Goal: Task Accomplishment & Management: Manage account settings

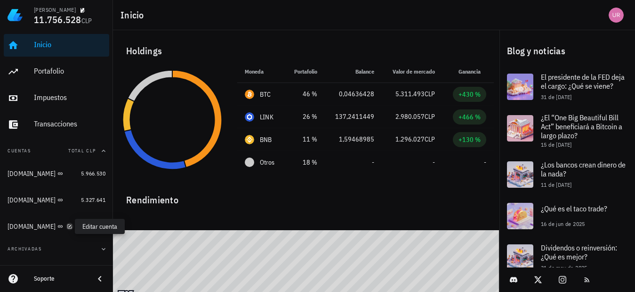
click at [67, 228] on icon "button" at bounding box center [70, 226] width 6 height 6
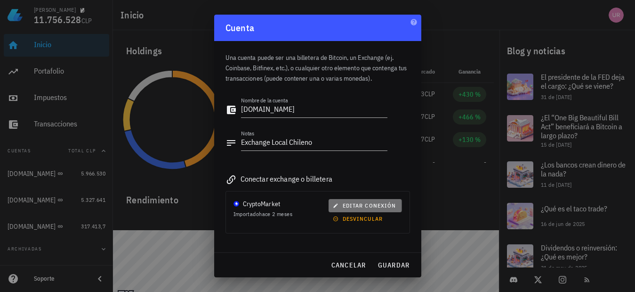
click at [364, 207] on span "editar conexión" at bounding box center [365, 205] width 61 height 7
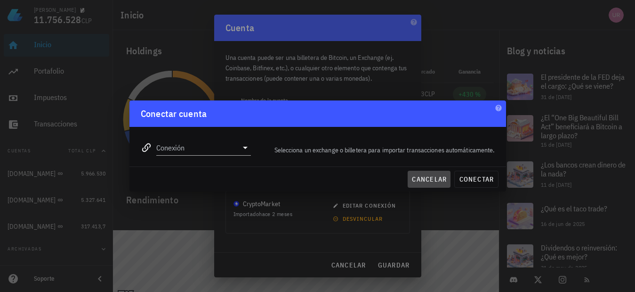
click at [435, 178] on span "cancelar" at bounding box center [429, 179] width 35 height 8
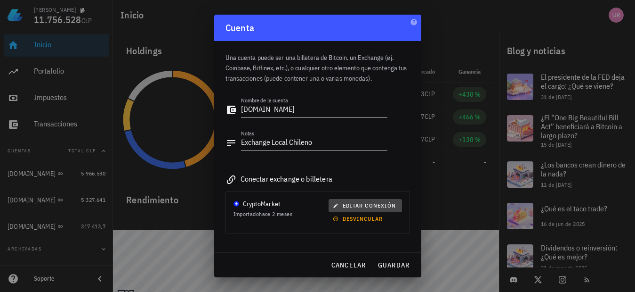
click at [333, 206] on icon "button" at bounding box center [335, 205] width 4 height 4
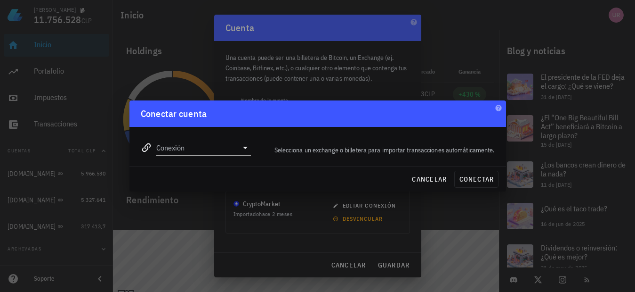
click at [247, 147] on icon at bounding box center [245, 147] width 11 height 11
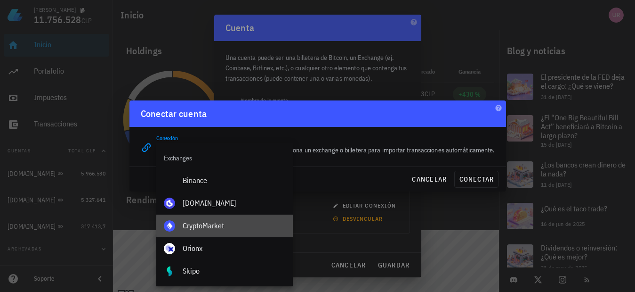
click at [213, 225] on div "CryptoMarket" at bounding box center [234, 225] width 103 height 9
type input "CryptoMarket"
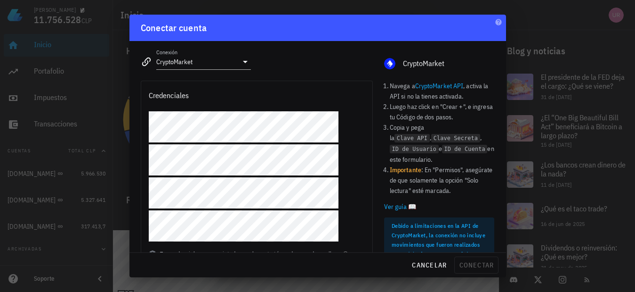
click at [356, 155] on div at bounding box center [256, 180] width 231 height 138
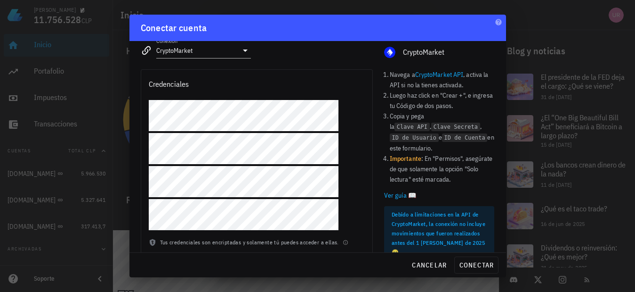
scroll to position [20, 0]
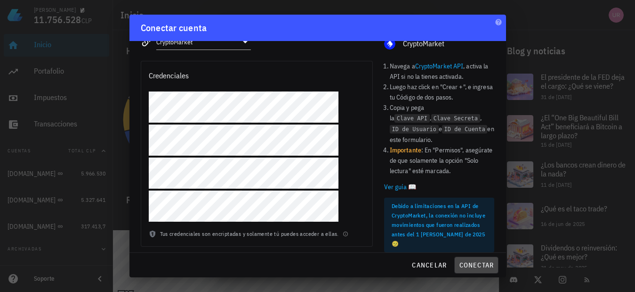
click at [484, 264] on span "conectar" at bounding box center [476, 264] width 35 height 8
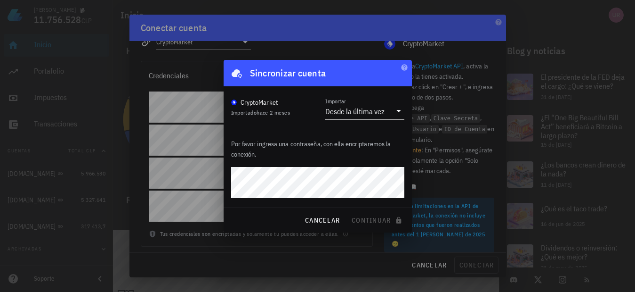
click at [259, 164] on div "Por favor ingresa una contraseña, con ella encriptaremos la conexión." at bounding box center [318, 168] width 188 height 78
click at [367, 220] on span "continuar" at bounding box center [377, 220] width 53 height 8
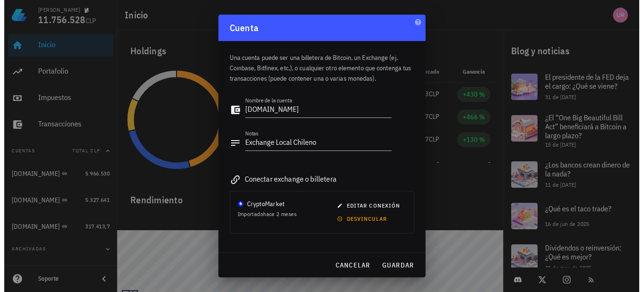
scroll to position [0, 0]
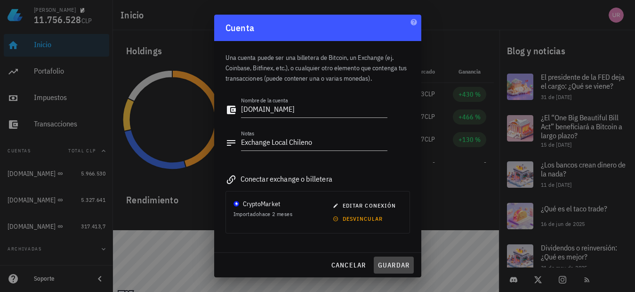
click at [398, 263] on span "guardar" at bounding box center [394, 264] width 33 height 8
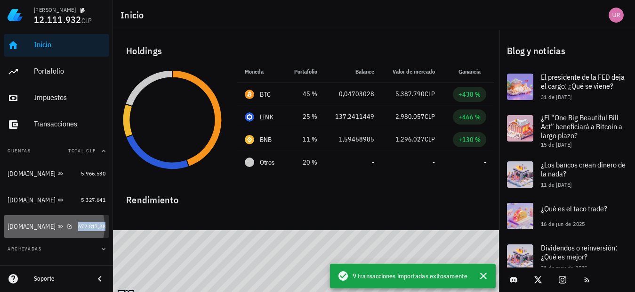
drag, startPoint x: 86, startPoint y: 226, endPoint x: 278, endPoint y: 164, distance: 201.8
click at [86, 226] on span "672.817,88" at bounding box center [91, 225] width 27 height 7
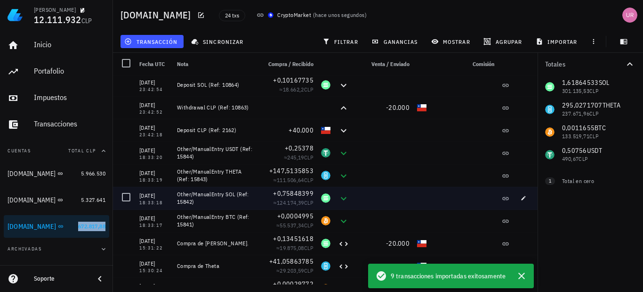
scroll to position [94, 0]
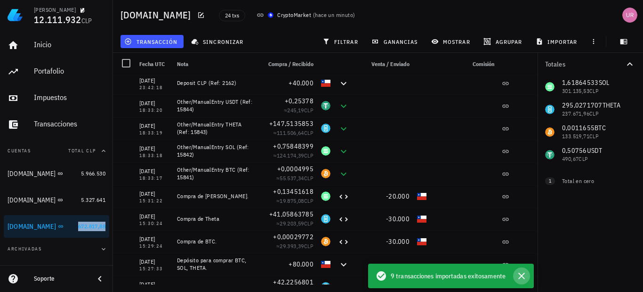
click at [522, 275] on icon "button" at bounding box center [521, 275] width 11 height 11
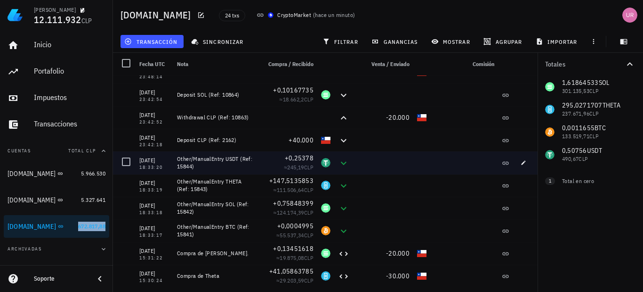
scroll to position [47, 0]
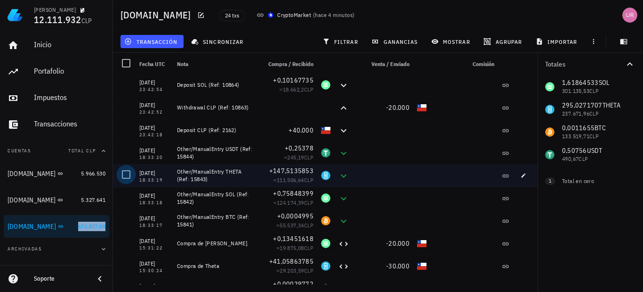
click at [122, 173] on div at bounding box center [126, 174] width 16 height 16
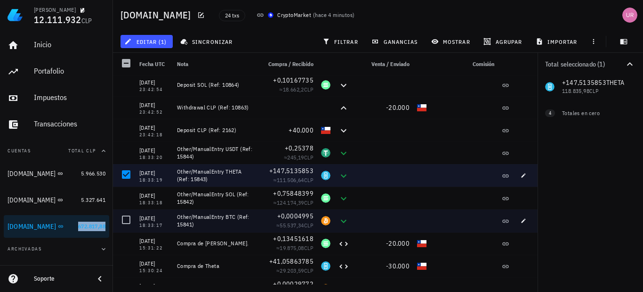
click at [124, 220] on div at bounding box center [126, 219] width 16 height 16
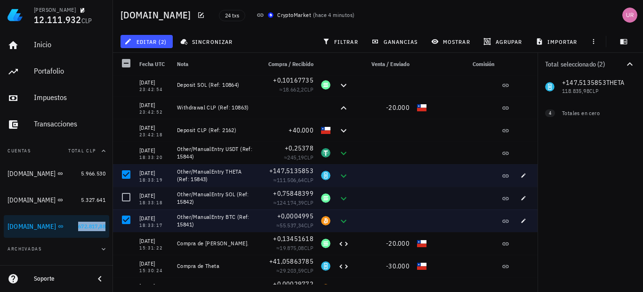
click at [125, 198] on div at bounding box center [126, 197] width 16 height 16
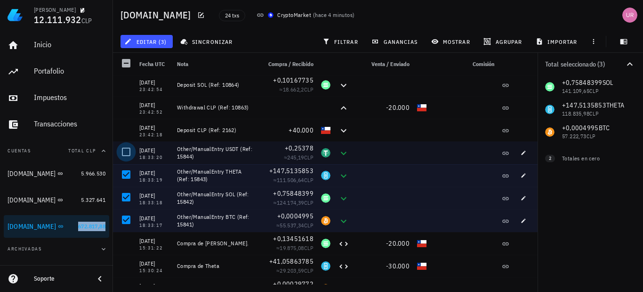
click at [127, 156] on div at bounding box center [126, 152] width 16 height 16
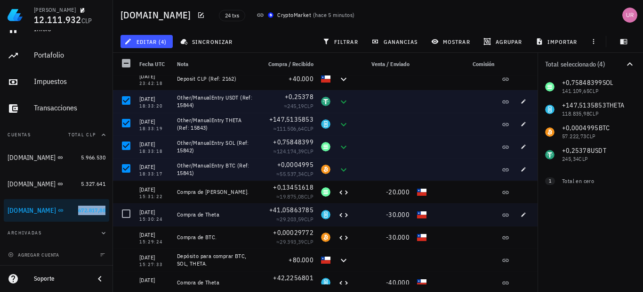
scroll to position [51, 0]
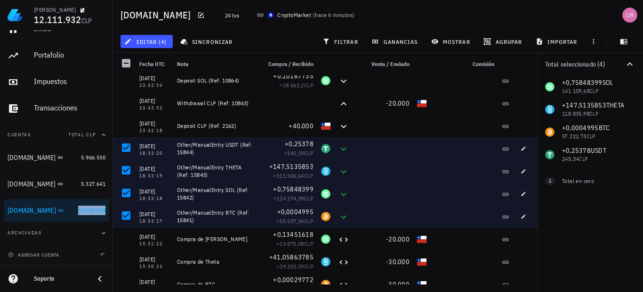
drag, startPoint x: 96, startPoint y: 233, endPoint x: 107, endPoint y: 200, distance: 35.5
click at [100, 233] on icon "button" at bounding box center [104, 233] width 8 height 8
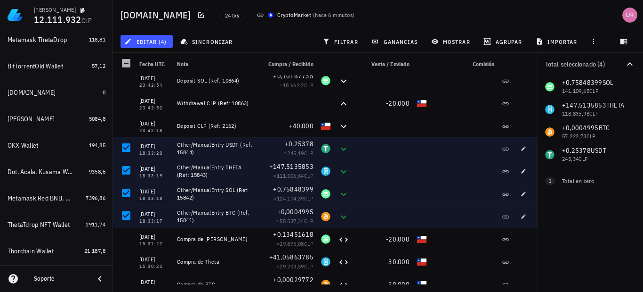
scroll to position [329, 0]
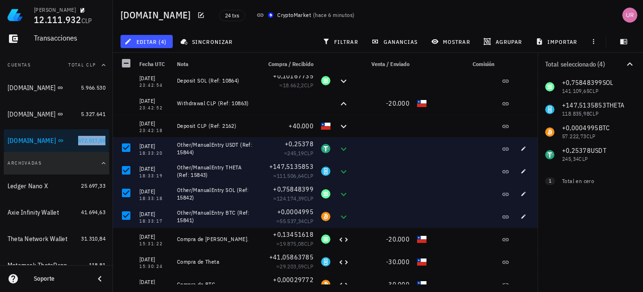
click at [100, 162] on icon "button" at bounding box center [104, 163] width 8 height 8
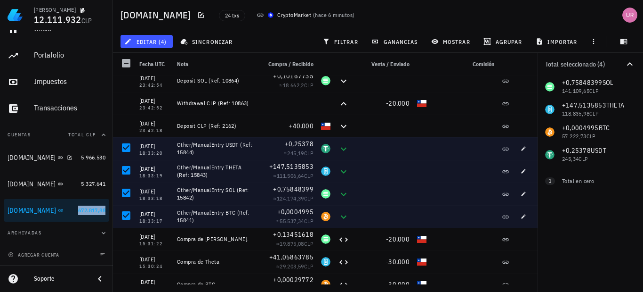
scroll to position [16, 0]
click at [159, 40] on span "editar (4)" at bounding box center [146, 42] width 41 height 8
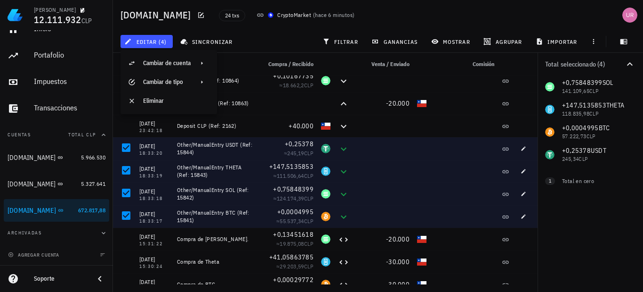
click at [271, 36] on div "editar (4) sincronizar filtrar ganancias mostrar [GEOGRAPHIC_DATA] importar" at bounding box center [378, 41] width 519 height 23
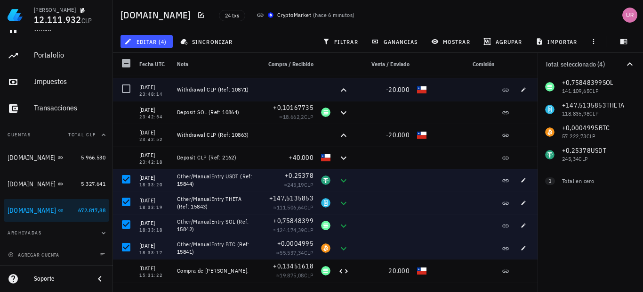
scroll to position [4, 0]
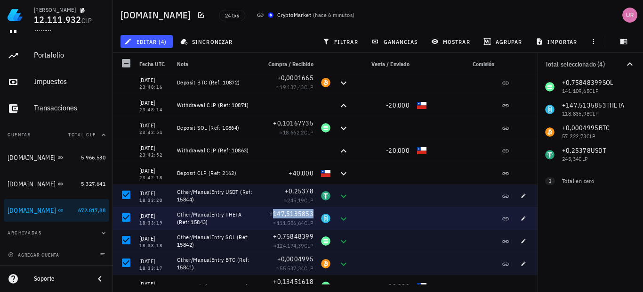
drag, startPoint x: 309, startPoint y: 211, endPoint x: 270, endPoint y: 214, distance: 39.7
click at [270, 214] on div "+147,5135853 ≈ 111.506,64 CLP" at bounding box center [287, 218] width 60 height 23
copy span "+147,5135853"
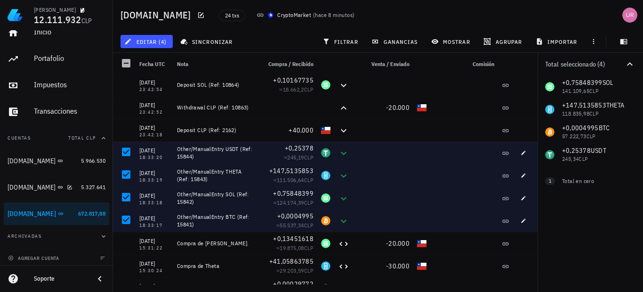
scroll to position [16, 0]
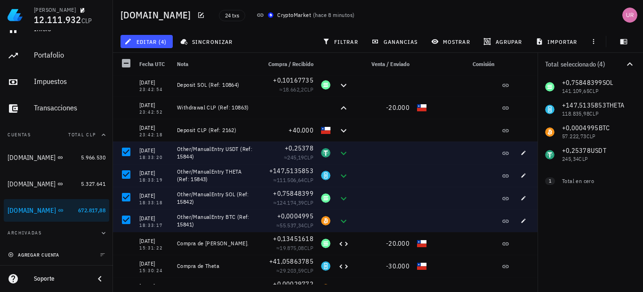
click at [32, 253] on span "agregar cuenta" at bounding box center [34, 255] width 49 height 6
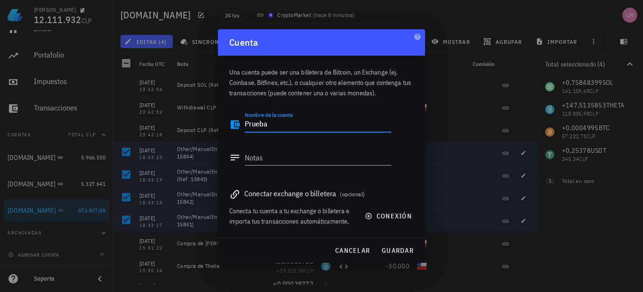
type textarea "Prueba"
click at [295, 161] on textarea "Notas" at bounding box center [318, 157] width 146 height 15
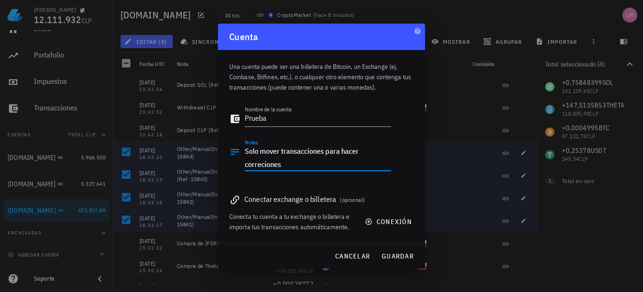
type textarea "Solo mover transacciones para hacer correciones"
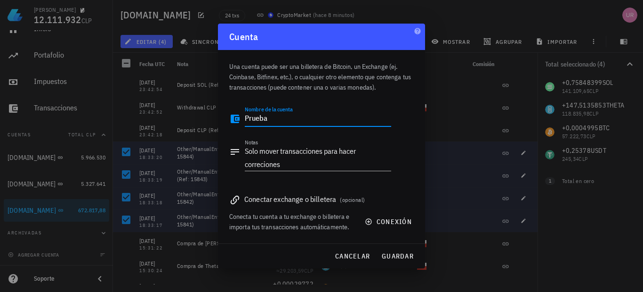
click at [287, 120] on textarea "Prueba" at bounding box center [318, 118] width 146 height 15
type textarea "Pruebas"
click at [399, 254] on span "guardar" at bounding box center [398, 256] width 33 height 8
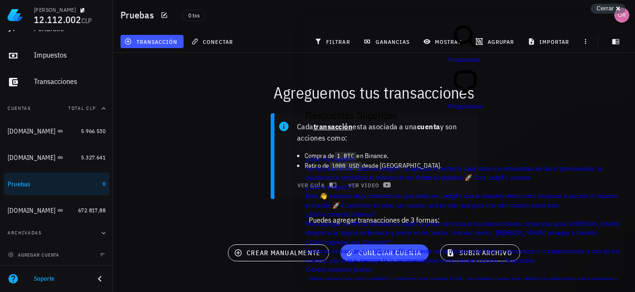
click at [606, 10] on span "Cerrar" at bounding box center [605, 8] width 17 height 7
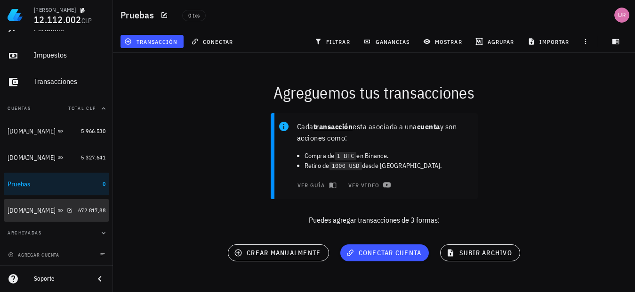
click at [83, 208] on span "672.817,88" at bounding box center [91, 209] width 27 height 7
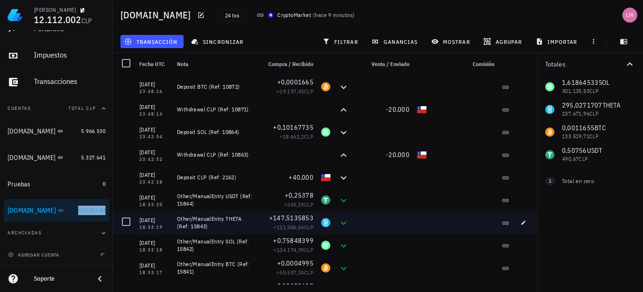
scroll to position [47, 0]
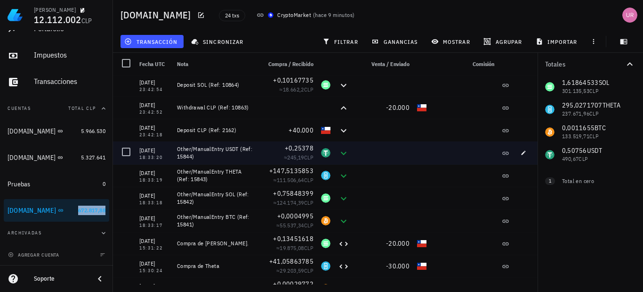
click at [126, 152] on div at bounding box center [126, 152] width 16 height 16
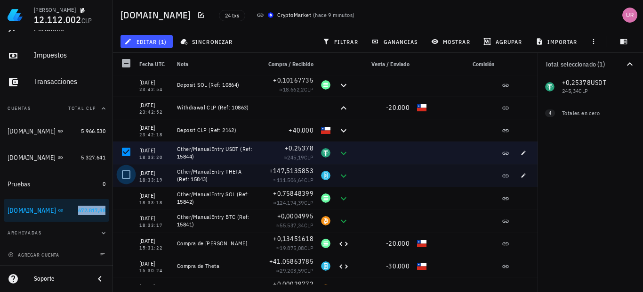
click at [125, 172] on div at bounding box center [126, 174] width 16 height 16
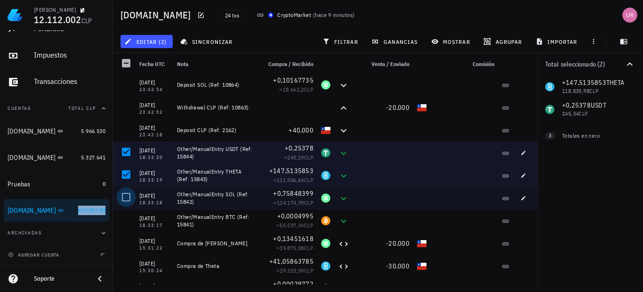
click at [126, 193] on div at bounding box center [126, 197] width 16 height 16
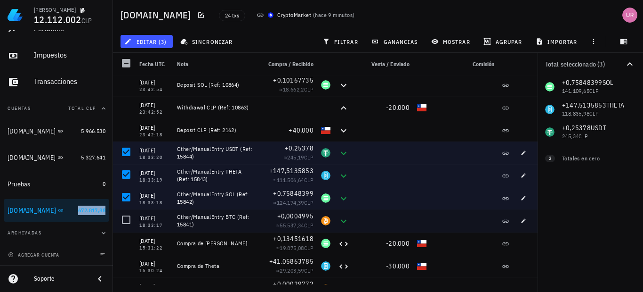
click at [126, 220] on div at bounding box center [126, 219] width 16 height 16
click at [159, 41] on span "editar (4)" at bounding box center [146, 42] width 41 height 8
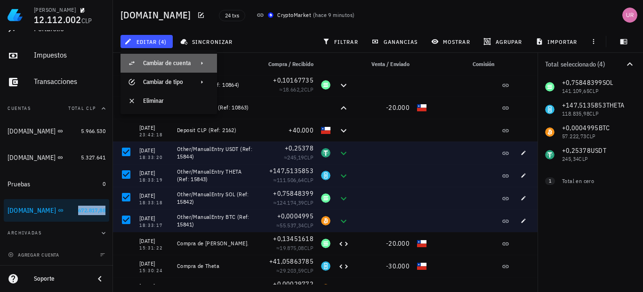
click at [190, 61] on div "Cambiar de cuenta" at bounding box center [167, 63] width 48 height 8
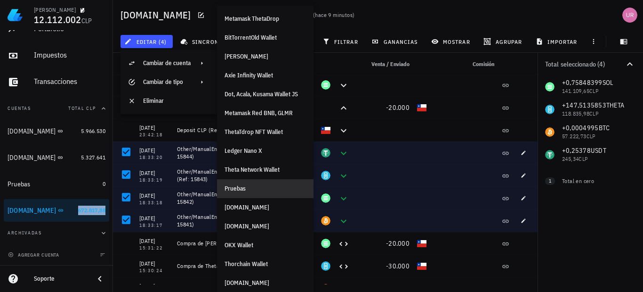
click at [246, 184] on div "Pruebas" at bounding box center [265, 188] width 81 height 15
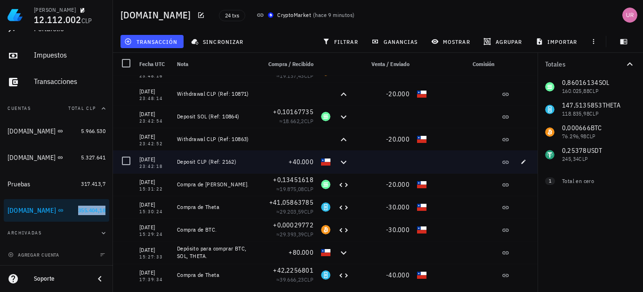
scroll to position [0, 0]
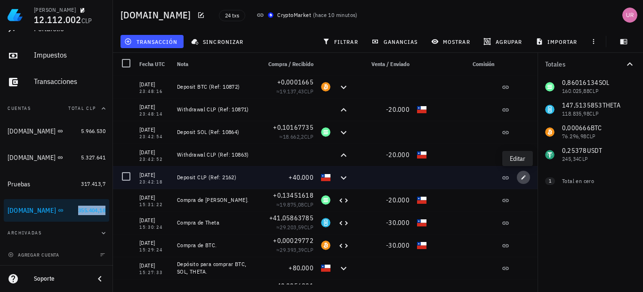
click at [521, 178] on icon "button" at bounding box center [524, 177] width 6 height 6
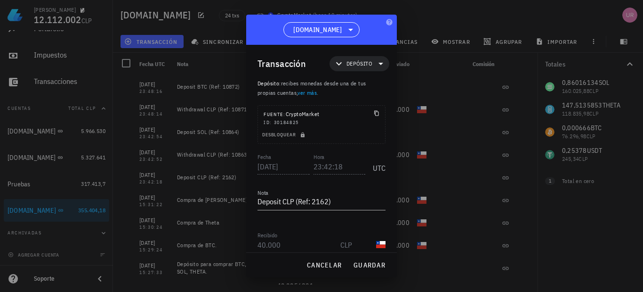
click at [294, 201] on textarea "Deposit CLP (Ref: 2162)" at bounding box center [322, 202] width 128 height 15
click at [278, 201] on textarea "Deposit CLP (Ref: 2162)" at bounding box center [322, 202] width 128 height 15
click at [281, 197] on textarea "Deposit CLP (Ref: 2162)" at bounding box center [322, 202] width 128 height 15
drag, startPoint x: 300, startPoint y: 200, endPoint x: 257, endPoint y: 202, distance: 42.9
click at [257, 202] on div "Transacción Depósito Depósito : recibes monedas desde una de tus propias cuenta…" at bounding box center [321, 148] width 151 height 207
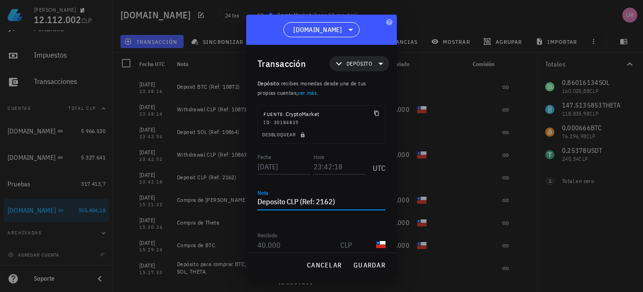
click at [295, 202] on textarea "Deposito CLP (Ref: 2162)" at bounding box center [322, 202] width 128 height 15
drag, startPoint x: 299, startPoint y: 203, endPoint x: 286, endPoint y: 203, distance: 12.3
click at [286, 203] on textarea "Deposito CLP (Ref: 2162)" at bounding box center [322, 202] width 128 height 15
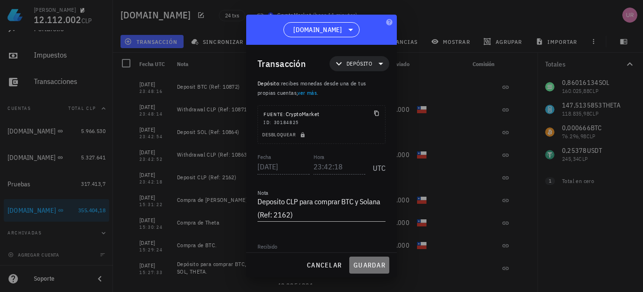
click at [357, 258] on button "guardar" at bounding box center [369, 264] width 40 height 17
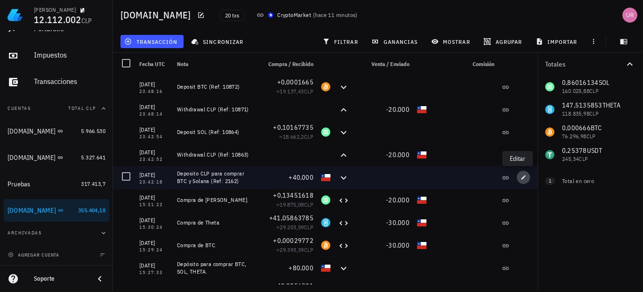
click at [517, 171] on button "button" at bounding box center [523, 177] width 13 height 13
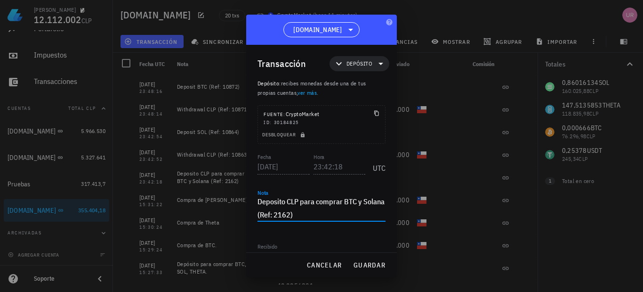
click at [334, 214] on textarea "Deposito CLP para comprar BTC y Solana (Ref: 2162)" at bounding box center [322, 208] width 128 height 26
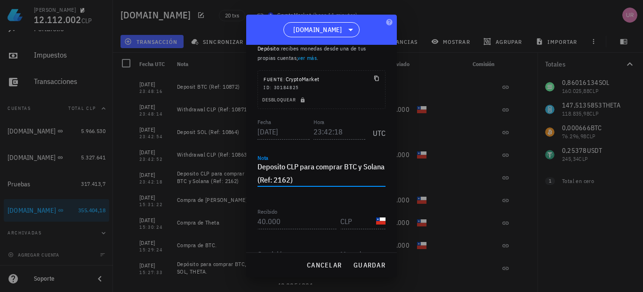
scroll to position [47, 0]
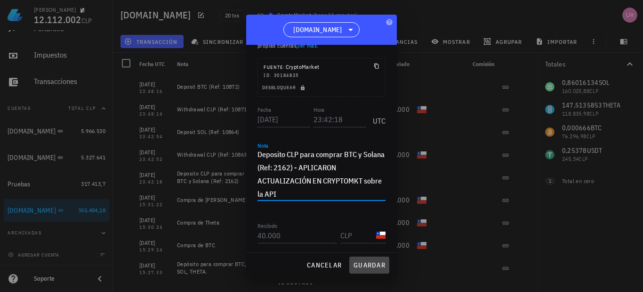
click at [368, 263] on span "guardar" at bounding box center [369, 264] width 33 height 8
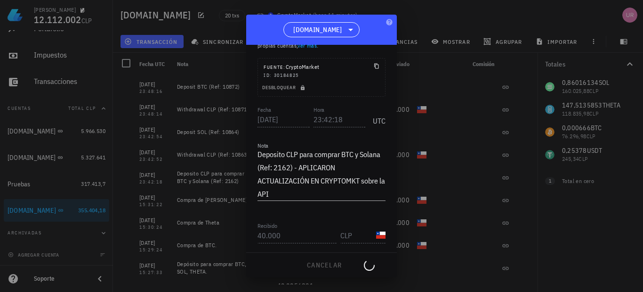
type textarea "Deposito CLP para comprar BTC y Solana (Ref: 2162)"
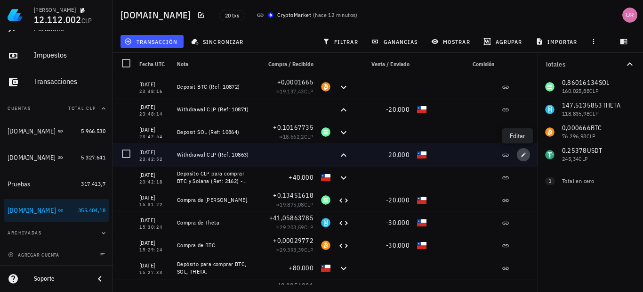
click at [521, 153] on span "button" at bounding box center [523, 155] width 13 height 6
type input "23:42:52"
type textarea "Withdrawal CLP (Ref: 10863)"
type input "20.000"
type input "CLP"
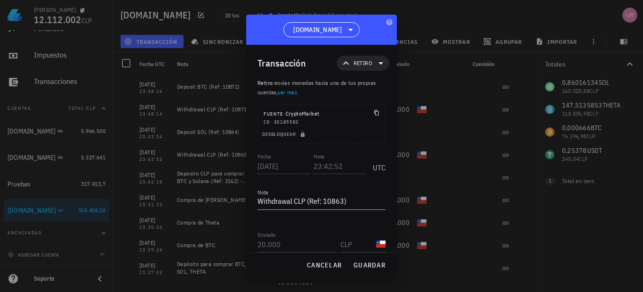
scroll to position [0, 0]
click at [378, 62] on icon at bounding box center [380, 63] width 11 height 11
click at [317, 59] on div "Transacción Retiro" at bounding box center [324, 64] width 132 height 38
drag, startPoint x: 316, startPoint y: 272, endPoint x: 338, endPoint y: 212, distance: 63.3
click at [316, 271] on button "cancelar" at bounding box center [324, 264] width 43 height 17
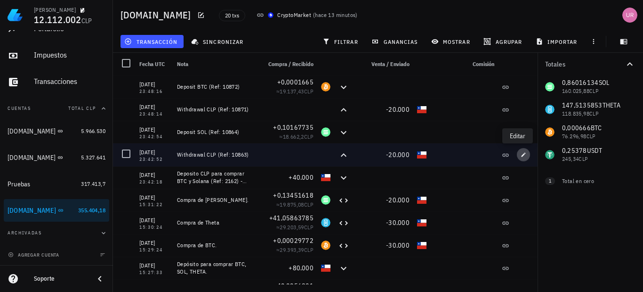
click at [521, 154] on icon "button" at bounding box center [524, 155] width 6 height 6
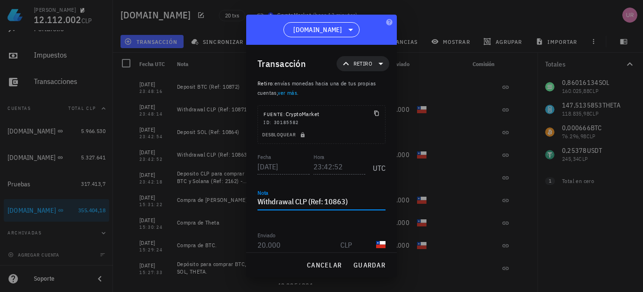
drag, startPoint x: 306, startPoint y: 201, endPoint x: 257, endPoint y: 202, distance: 49.0
click at [257, 202] on div "Transacción Retiro Retiro : envías monedas hacia una de tus propias cuentas, ve…" at bounding box center [321, 148] width 151 height 207
drag, startPoint x: 374, startPoint y: 265, endPoint x: 363, endPoint y: 196, distance: 69.2
click at [374, 265] on span "guardar" at bounding box center [369, 264] width 33 height 8
type textarea "Withdrawal CLP (Ref: 10863)"
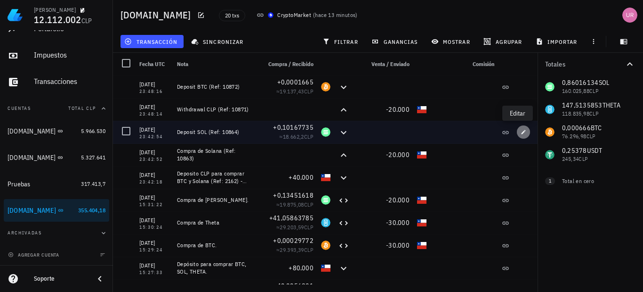
drag, startPoint x: 520, startPoint y: 135, endPoint x: 332, endPoint y: 131, distance: 188.9
click at [520, 135] on button "button" at bounding box center [523, 131] width 13 height 13
type input "23:42:54"
type textarea "Deposit SOL (Ref: 10864)"
type input "0,10167735"
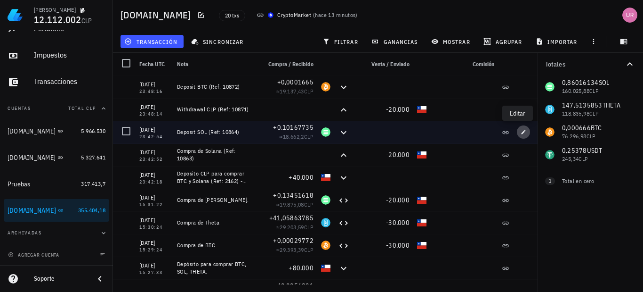
type input "SOL"
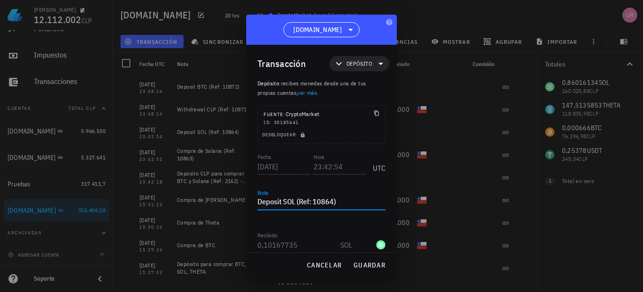
drag, startPoint x: 293, startPoint y: 202, endPoint x: 259, endPoint y: 202, distance: 33.9
click at [259, 202] on textarea "Deposit SOL (Ref: 10864)" at bounding box center [322, 202] width 128 height 15
click at [285, 202] on textarea "Deposit SOL (Ref: 10864)" at bounding box center [322, 202] width 128 height 15
drag, startPoint x: 295, startPoint y: 202, endPoint x: 257, endPoint y: 202, distance: 37.7
click at [257, 202] on div "Transacción Depósito Depósito : recibes monedas desde una de tus propias cuenta…" at bounding box center [321, 148] width 151 height 207
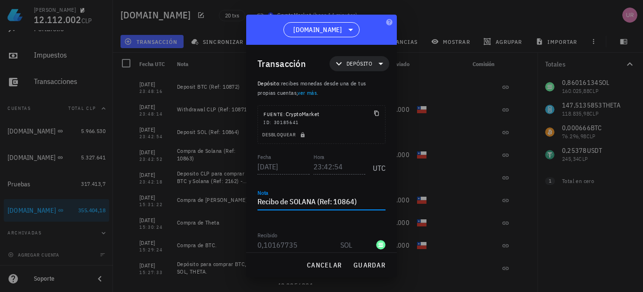
type textarea "Recibo de SOLANA (Ref: 10864)"
click at [367, 263] on span "guardar" at bounding box center [369, 264] width 33 height 8
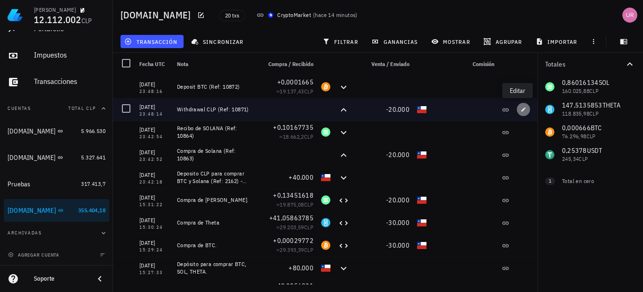
click at [517, 110] on span "button" at bounding box center [523, 109] width 13 height 6
type input "23:48:14"
type textarea "Withdrawal CLP (Ref: 10871)"
type input "20.000"
type input "CLP"
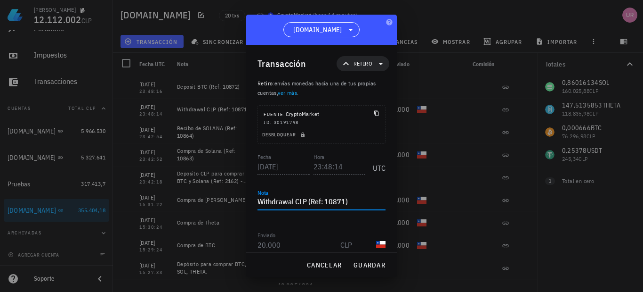
drag, startPoint x: 306, startPoint y: 199, endPoint x: 254, endPoint y: 200, distance: 52.3
click at [254, 200] on div "Transacción Retiro Retiro : envías monedas hacia una de tus propias cuentas, ve…" at bounding box center [321, 148] width 151 height 207
click at [372, 264] on span "guardar" at bounding box center [369, 264] width 33 height 8
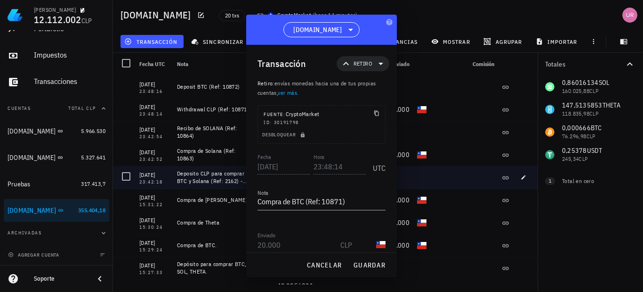
type textarea "Withdrawal CLP (Ref: 10871)"
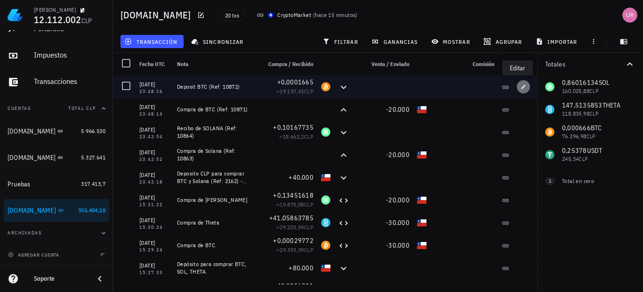
click at [521, 85] on icon "button" at bounding box center [524, 87] width 6 height 6
type input "23:48:16"
type textarea "Deposit BTC (Ref: 10872)"
type input "0,0001665"
type input "BTC"
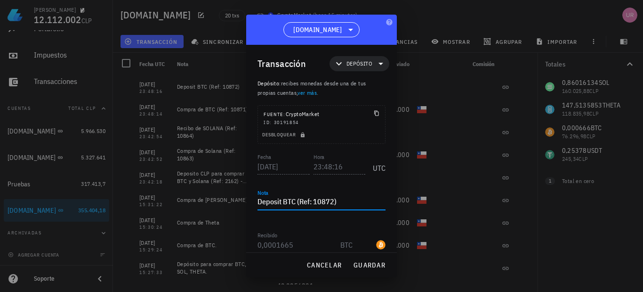
drag, startPoint x: 281, startPoint y: 201, endPoint x: 253, endPoint y: 203, distance: 28.3
click at [253, 203] on div "Transacción Depósito Depósito : recibes monedas desde una de tus propias cuenta…" at bounding box center [321, 148] width 151 height 207
click at [383, 260] on button "guardar" at bounding box center [369, 264] width 40 height 17
type textarea "Deposit BTC (Ref: 10872)"
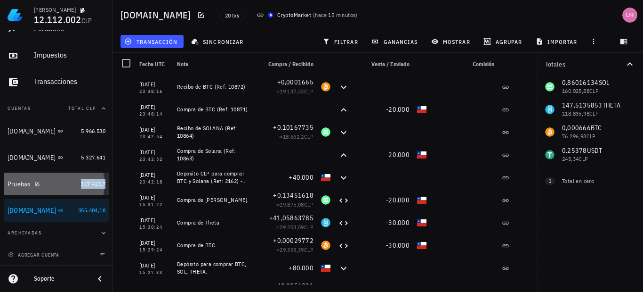
click at [88, 183] on span "317.413,7" at bounding box center [93, 183] width 24 height 7
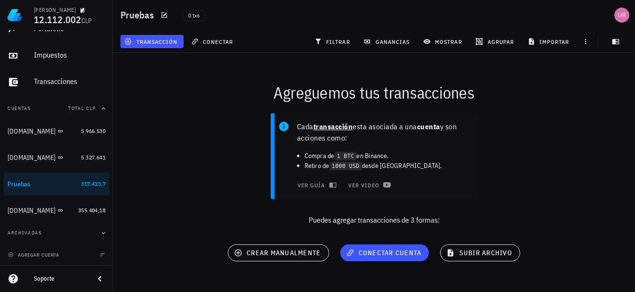
click at [217, 174] on div "Cada transacción esta asociada a una cuenta y son acciones como: Compra de 1 BT…" at bounding box center [374, 172] width 534 height 131
click at [551, 187] on div "Cada transacción esta asociada a una cuenta y son acciones como: Compra de 1 BT…" at bounding box center [374, 172] width 534 height 131
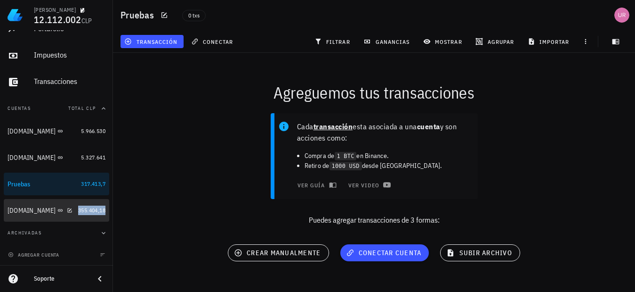
click at [81, 211] on span "355.404,18" at bounding box center [91, 209] width 27 height 7
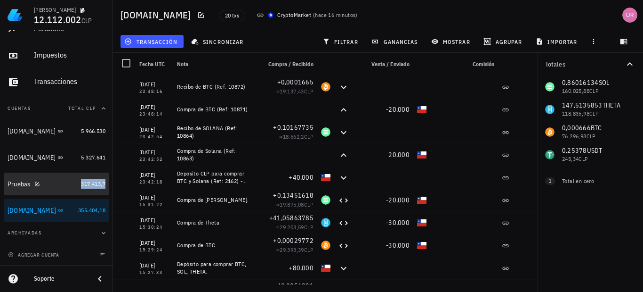
click at [89, 184] on span "317.413,7" at bounding box center [93, 183] width 24 height 7
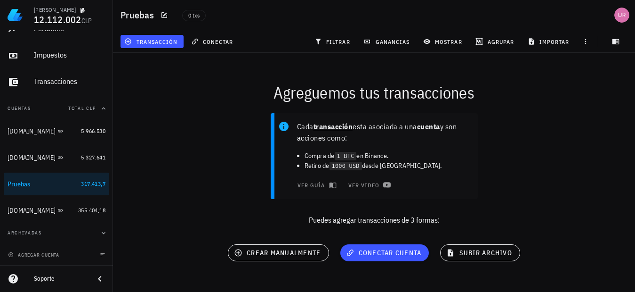
click at [217, 149] on div "Cada transacción esta asociada a una cuenta y son acciones como: Compra de 1 BT…" at bounding box center [374, 172] width 534 height 131
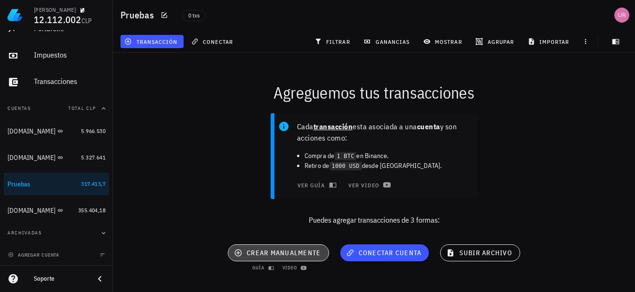
click at [284, 252] on span "crear manualmente" at bounding box center [278, 252] width 85 height 8
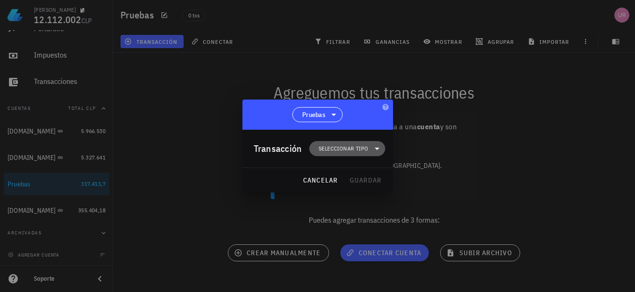
click at [357, 153] on span "Seleccionar tipo" at bounding box center [343, 148] width 49 height 9
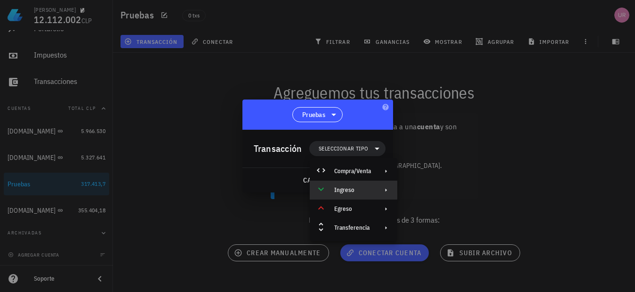
click at [377, 190] on div "Ingreso" at bounding box center [354, 189] width 88 height 19
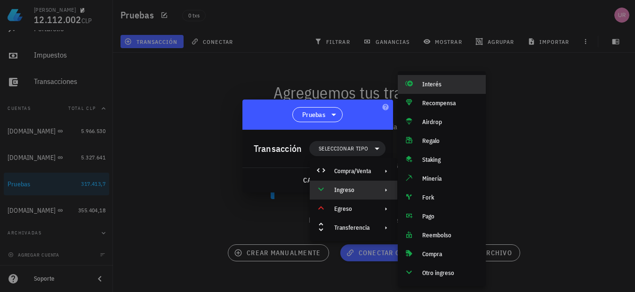
click at [436, 88] on div "Interés" at bounding box center [442, 84] width 88 height 19
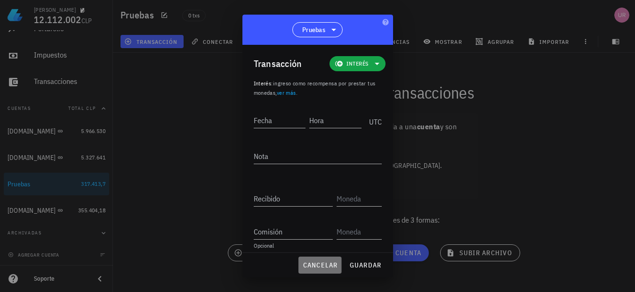
click at [325, 264] on span "cancelar" at bounding box center [319, 264] width 35 height 8
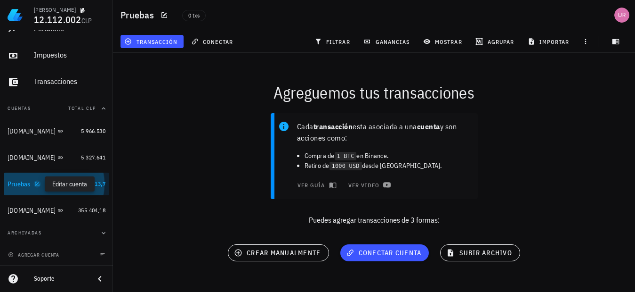
click at [38, 183] on icon "button" at bounding box center [37, 183] width 4 height 4
type textarea "Pruebas"
type textarea "Solo mover transacciones para hacer correciones"
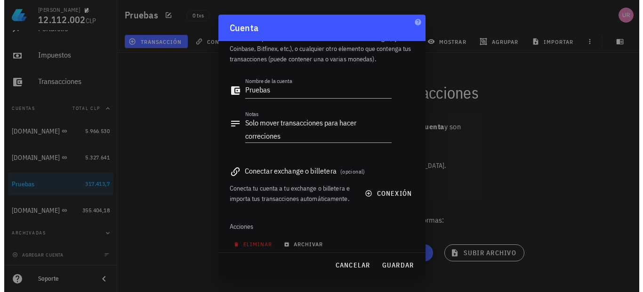
scroll to position [38, 0]
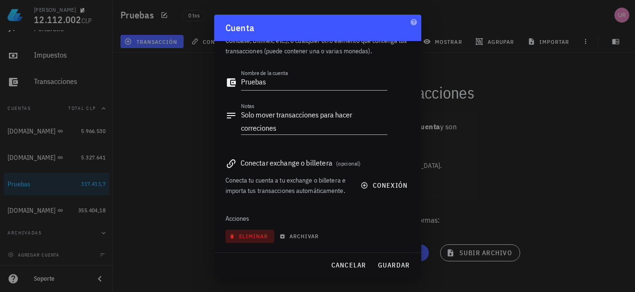
click at [252, 235] on span "eliminar" at bounding box center [249, 235] width 37 height 7
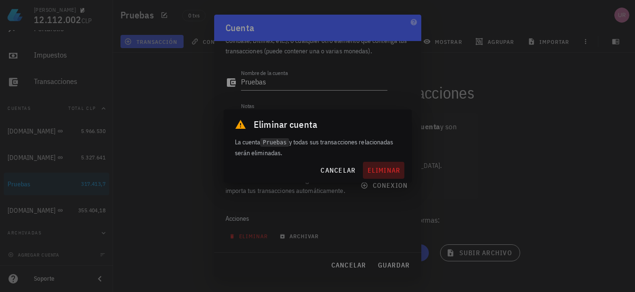
click at [379, 170] on span "eliminar" at bounding box center [383, 170] width 33 height 8
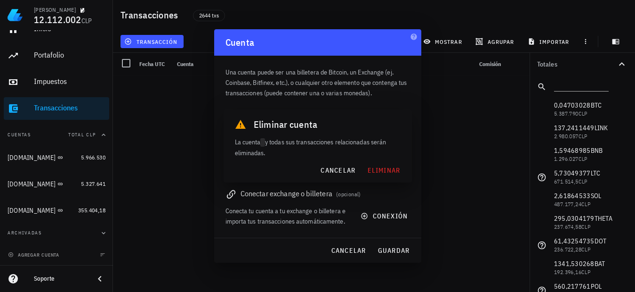
click at [288, 139] on div "Francisco 12.112.002 CLP Inicio [GEOGRAPHIC_DATA] Impuestos [GEOGRAPHIC_DATA] C…" at bounding box center [317, 146] width 635 height 292
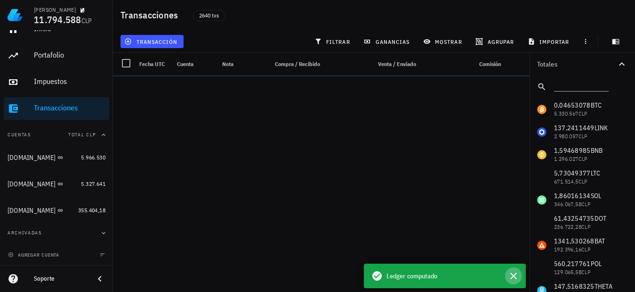
click at [520, 277] on icon "button" at bounding box center [513, 275] width 11 height 11
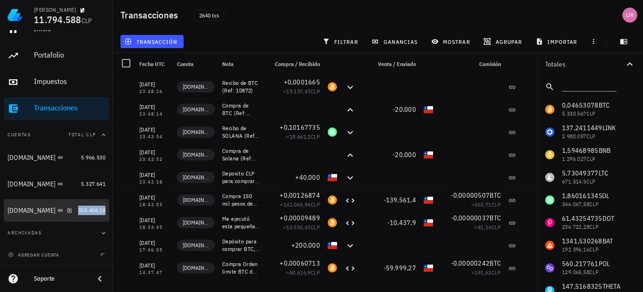
click at [78, 208] on span "355.404,18" at bounding box center [91, 209] width 27 height 7
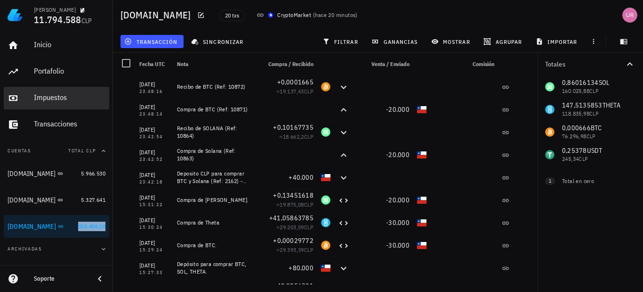
click at [53, 96] on div "Impuestos" at bounding box center [70, 97] width 72 height 9
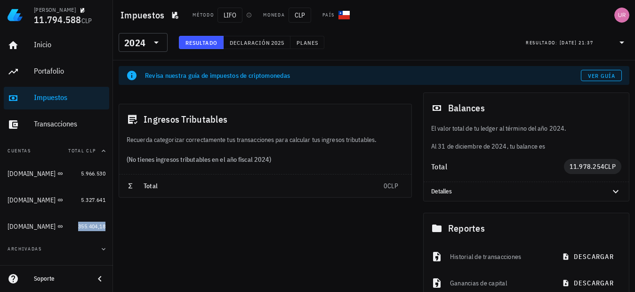
click at [163, 43] on div "​ 2024" at bounding box center [143, 42] width 49 height 19
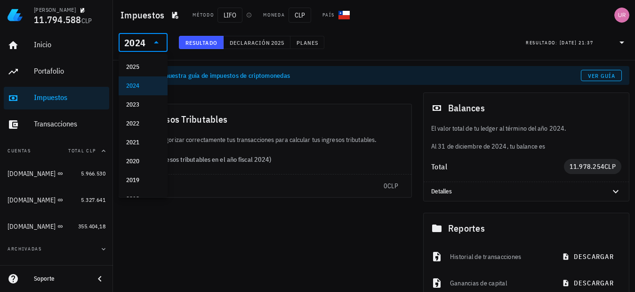
click at [150, 68] on div "2025" at bounding box center [143, 67] width 34 height 8
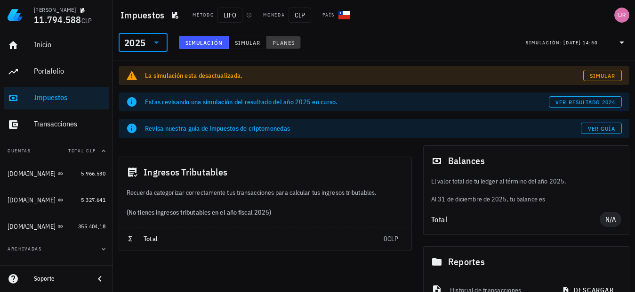
click at [288, 41] on span "Planes" at bounding box center [283, 42] width 23 height 7
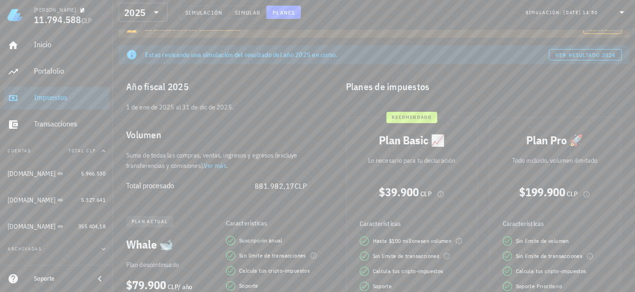
scroll to position [94, 0]
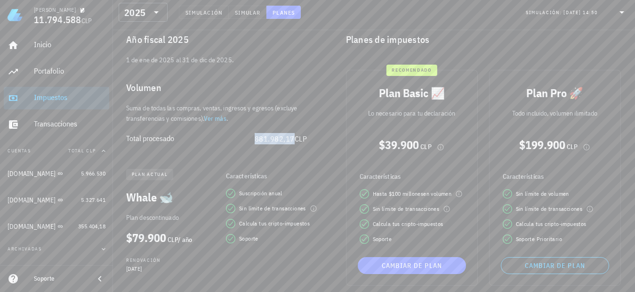
click at [278, 139] on span "881.982,17" at bounding box center [275, 138] width 40 height 9
click at [281, 138] on span "881.982,17" at bounding box center [275, 138] width 40 height 9
drag, startPoint x: 216, startPoint y: 119, endPoint x: 219, endPoint y: 128, distance: 10.0
click at [216, 119] on link "Ver más" at bounding box center [215, 118] width 23 height 8
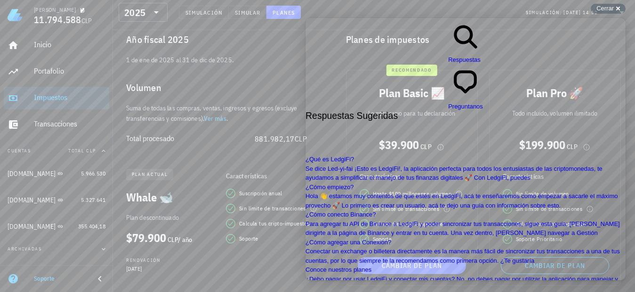
scroll to position [0, 0]
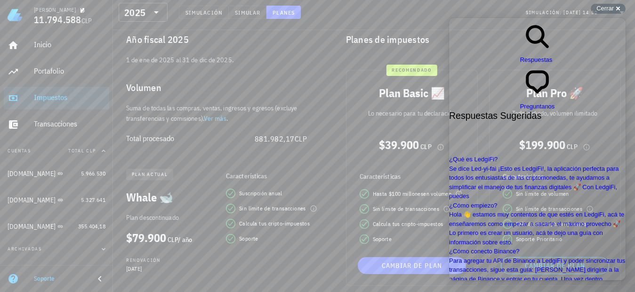
click at [606, 7] on span "Cerrar" at bounding box center [605, 8] width 17 height 7
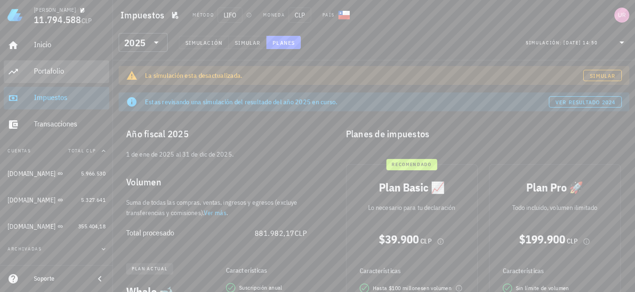
click at [39, 70] on div "Portafolio" at bounding box center [70, 70] width 72 height 9
